Goal: Obtain resource: Obtain resource

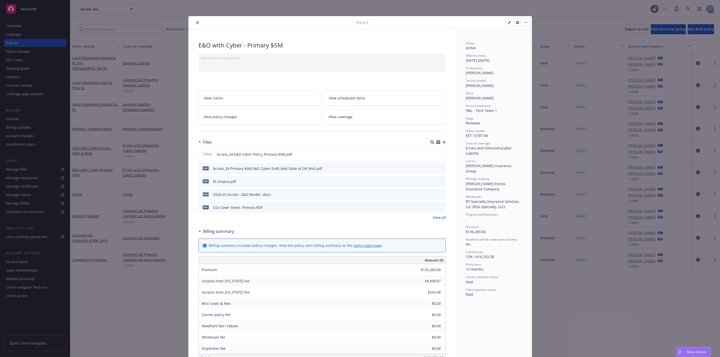
scroll to position [15, 0]
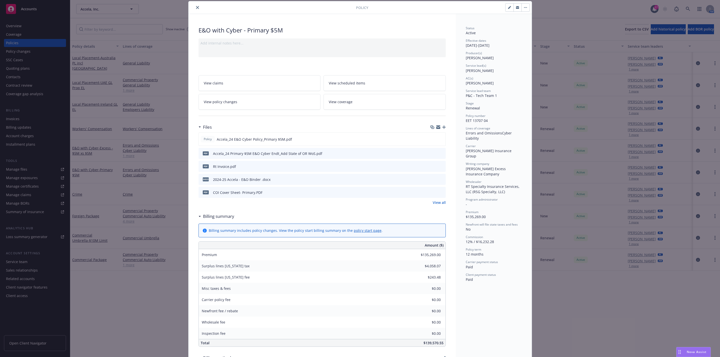
click at [197, 6] on button "close" at bounding box center [198, 8] width 6 height 6
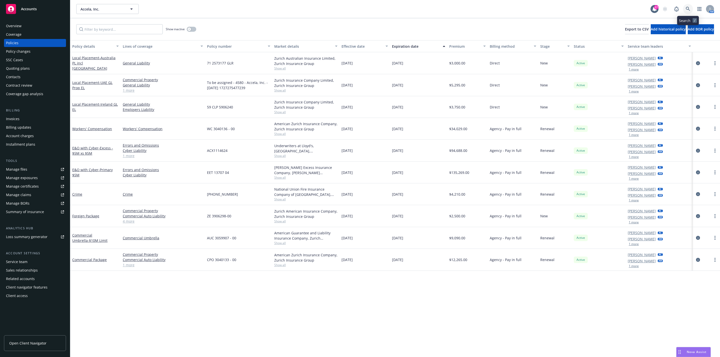
click at [692, 11] on link at bounding box center [688, 9] width 10 height 10
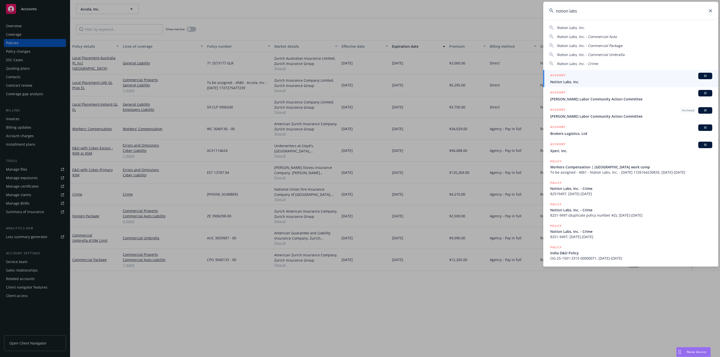
type input "notion labs"
click at [609, 80] on span "Notion Labs, Inc." at bounding box center [631, 81] width 162 height 5
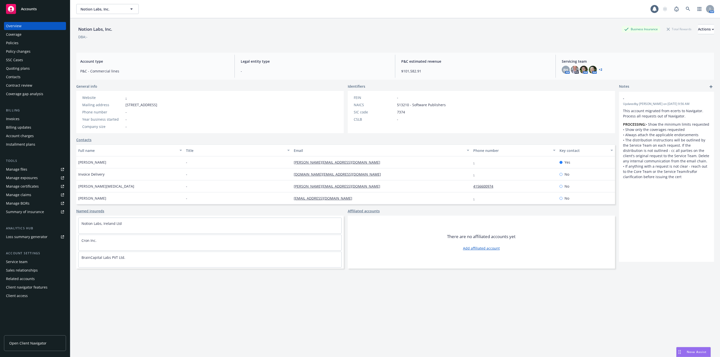
click at [34, 43] on div "Policies" at bounding box center [35, 43] width 58 height 8
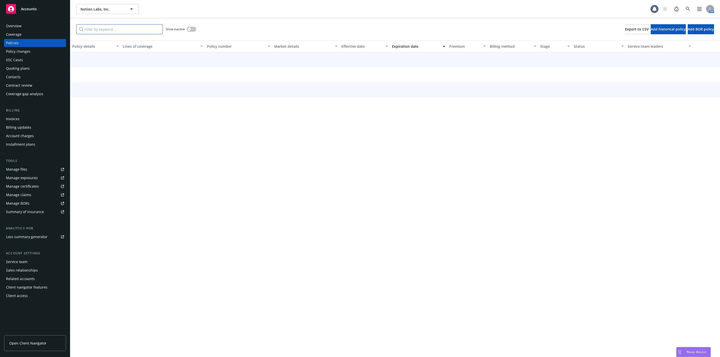
click at [110, 32] on input "Filter by keyword..." at bounding box center [119, 29] width 87 height 10
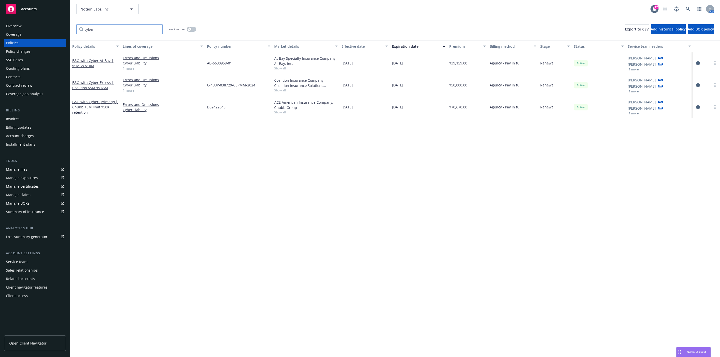
type input "cyber"
click at [219, 222] on div "Policy details Lines of coverage Policy number Market details Effective date Ex…" at bounding box center [395, 198] width 650 height 317
click at [12, 26] on div "Overview" at bounding box center [14, 26] width 16 height 8
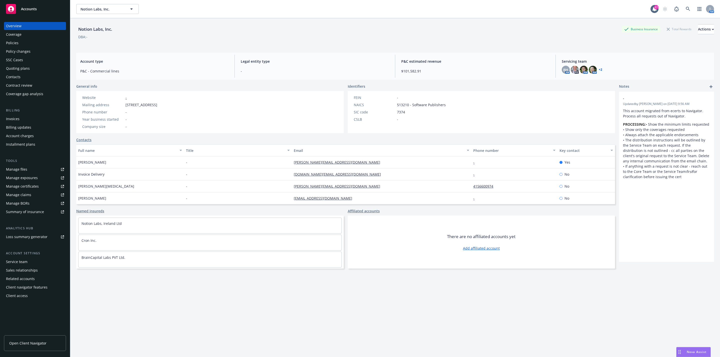
click at [599, 71] on link "+ 2" at bounding box center [601, 69] width 4 height 3
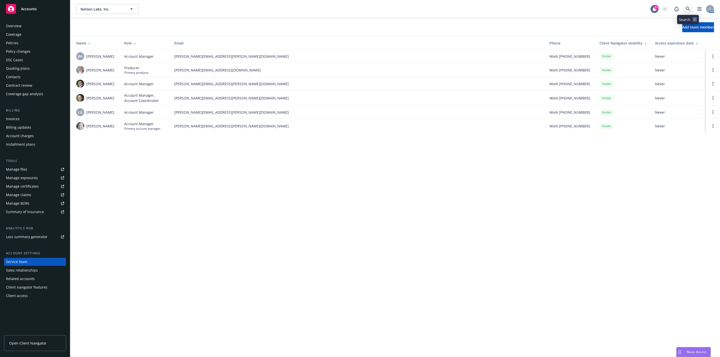
click at [685, 9] on link at bounding box center [688, 9] width 10 height 10
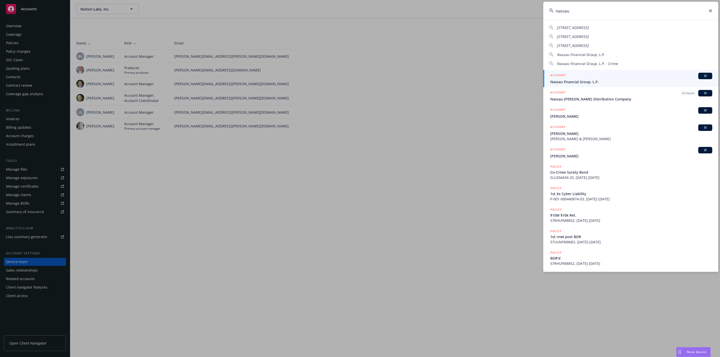
type input "nassau"
click at [614, 81] on span "Nassau Financial Group, L.P." at bounding box center [631, 81] width 162 height 5
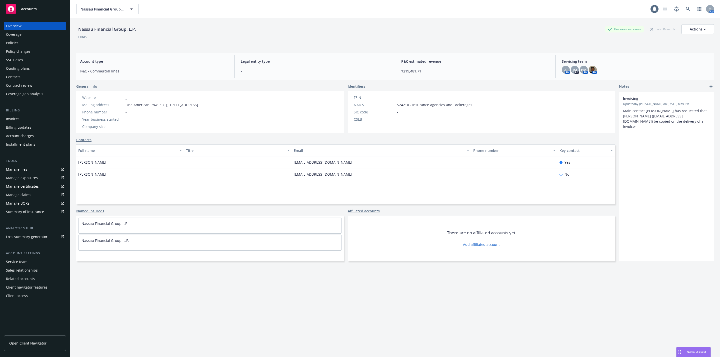
click at [15, 44] on div "Policies" at bounding box center [12, 43] width 13 height 8
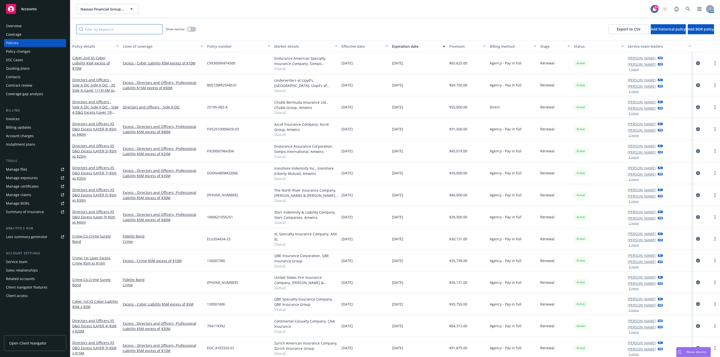
drag, startPoint x: 96, startPoint y: 30, endPoint x: 99, endPoint y: 26, distance: 5.9
click at [96, 31] on input "Filter by keyword..." at bounding box center [119, 29] width 87 height 10
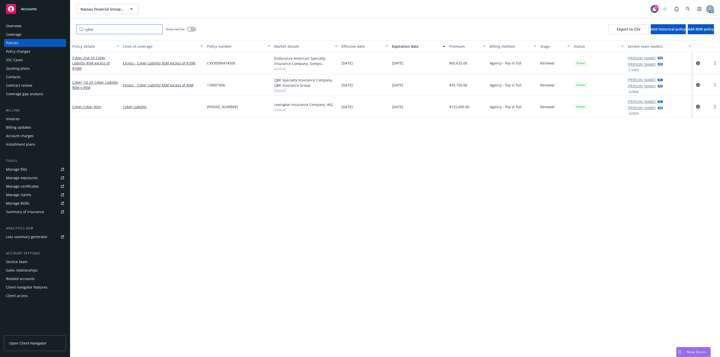
type input "cyber"
click at [347, 179] on div "Policy details Lines of coverage Policy number Market details Effective date Ex…" at bounding box center [395, 198] width 650 height 317
click at [24, 166] on div "Manage files" at bounding box center [16, 170] width 21 height 8
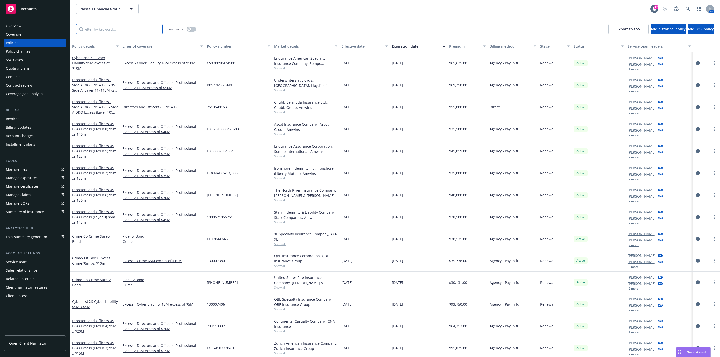
click at [120, 28] on input "Filter by keyword..." at bounding box center [119, 29] width 87 height 10
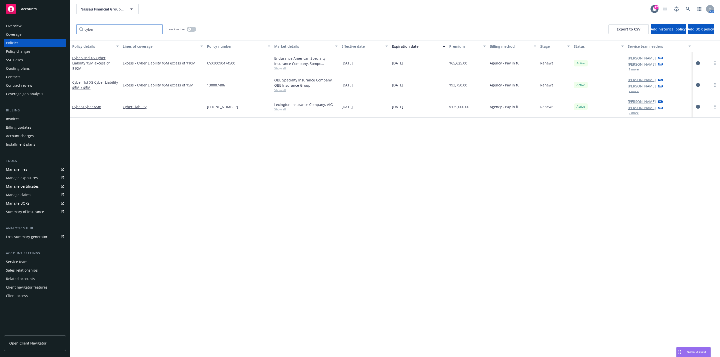
type input "cyber"
click at [404, 145] on div "Policy details Lines of coverage Policy number Market details Effective date Ex…" at bounding box center [395, 198] width 650 height 317
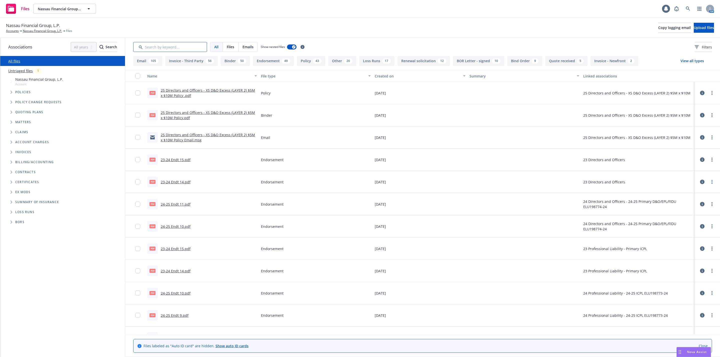
click at [195, 50] on input "Search by keyword..." at bounding box center [170, 47] width 74 height 10
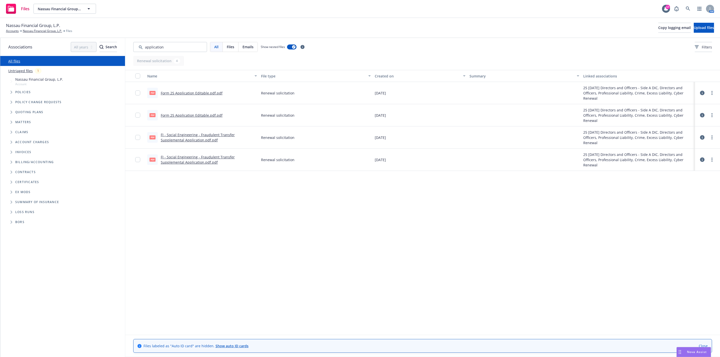
click at [197, 93] on link "Form 25 Application Editable.pdf.pdf" at bounding box center [192, 93] width 62 height 5
click at [181, 45] on input "Search by keyword..." at bounding box center [170, 47] width 74 height 10
type input "app"
